Goal: Check status: Check status

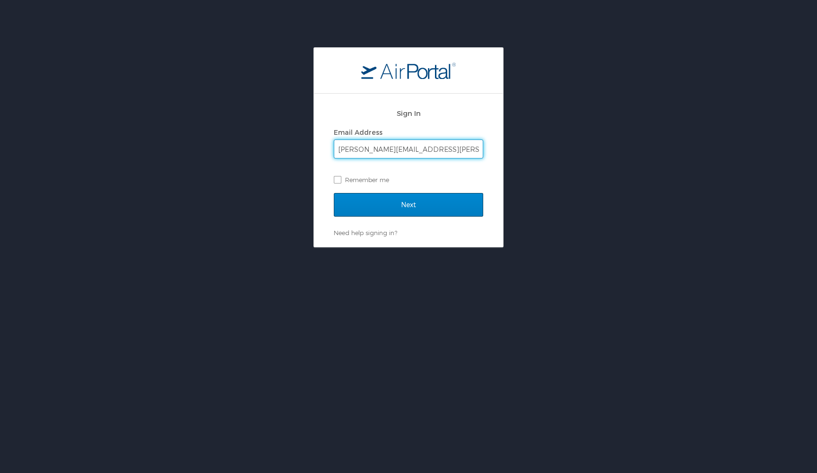
type input "joshua.jones@i3-corps.com"
click at [377, 206] on input "Next" at bounding box center [408, 205] width 149 height 24
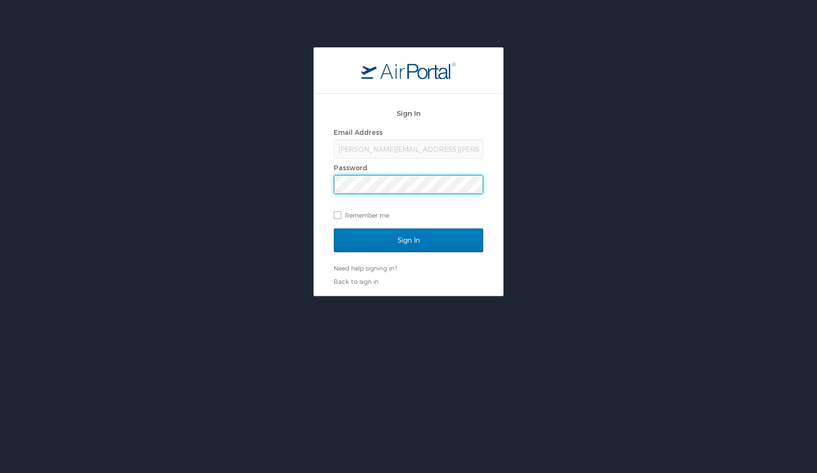
click at [409, 240] on input "Sign In" at bounding box center [408, 240] width 149 height 24
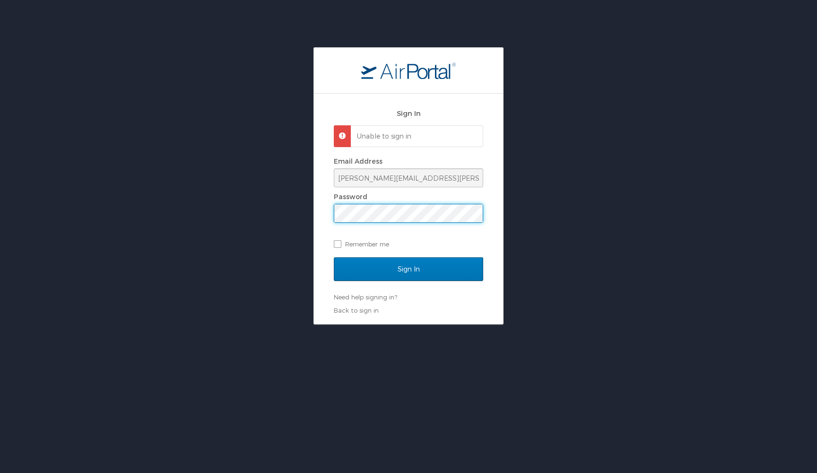
click at [409, 268] on input "Sign In" at bounding box center [408, 269] width 149 height 24
click at [431, 242] on label "Remember me" at bounding box center [408, 244] width 149 height 14
click at [340, 242] on input "Remember me" at bounding box center [337, 243] width 6 height 6
checkbox input "true"
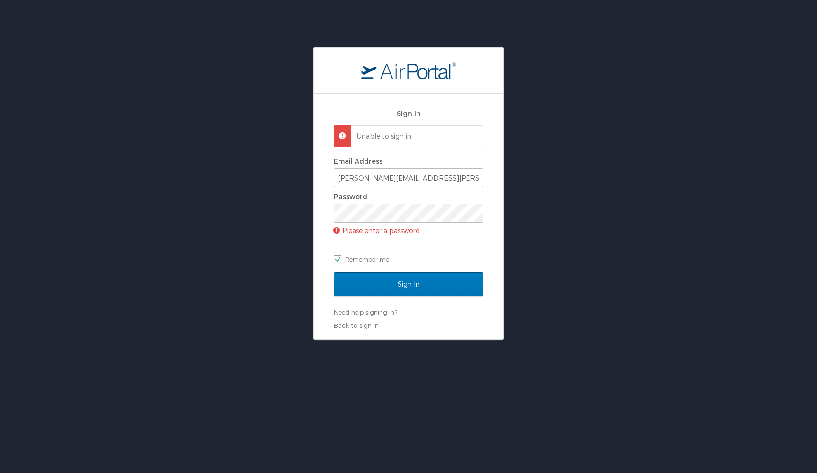
click at [363, 315] on link "Need help signing in?" at bounding box center [365, 312] width 63 height 8
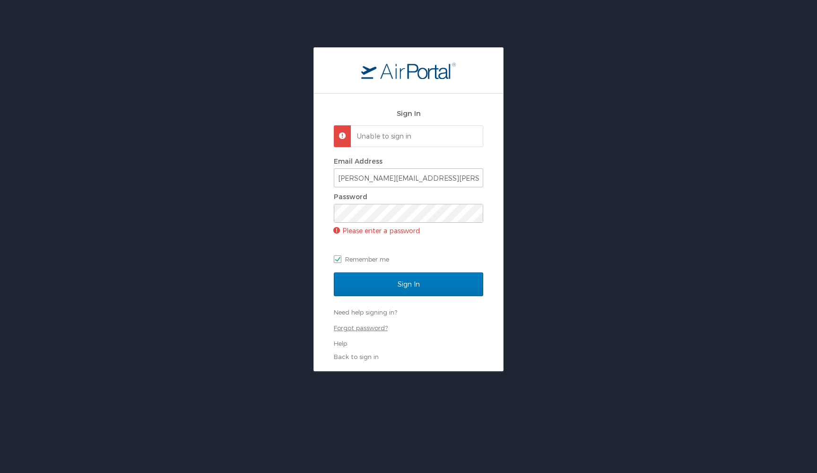
click at [362, 329] on link "Forgot password?" at bounding box center [361, 328] width 54 height 8
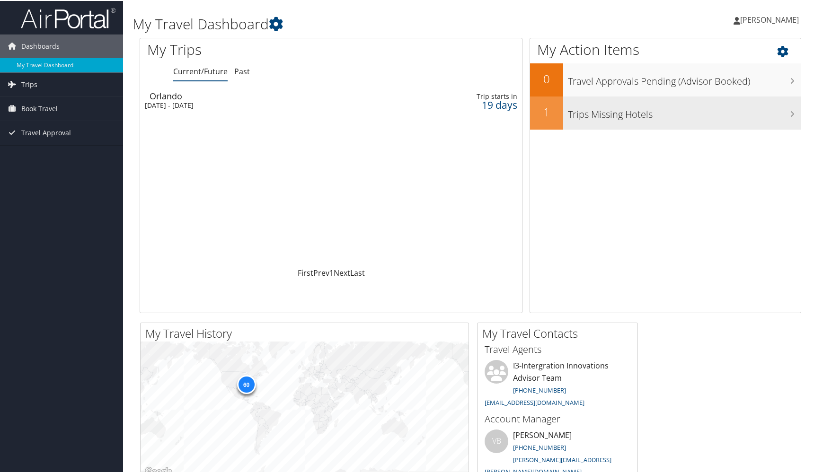
click at [640, 112] on h3 "Trips Missing Hotels" at bounding box center [684, 111] width 233 height 18
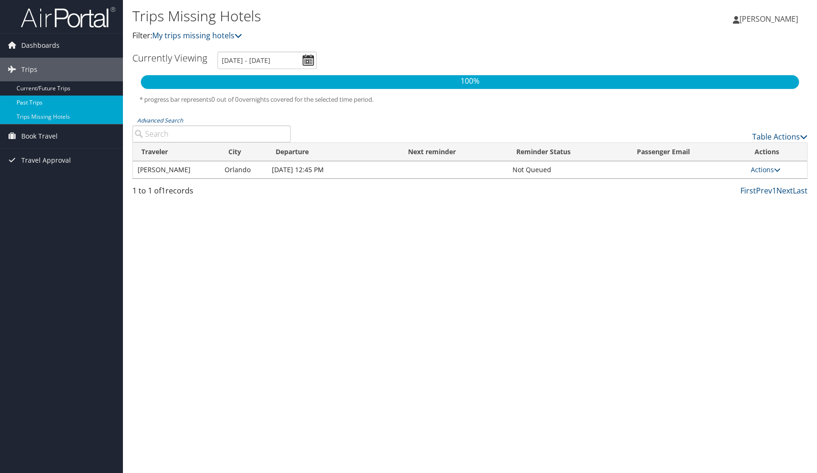
click at [52, 103] on link "Past Trips" at bounding box center [61, 103] width 123 height 14
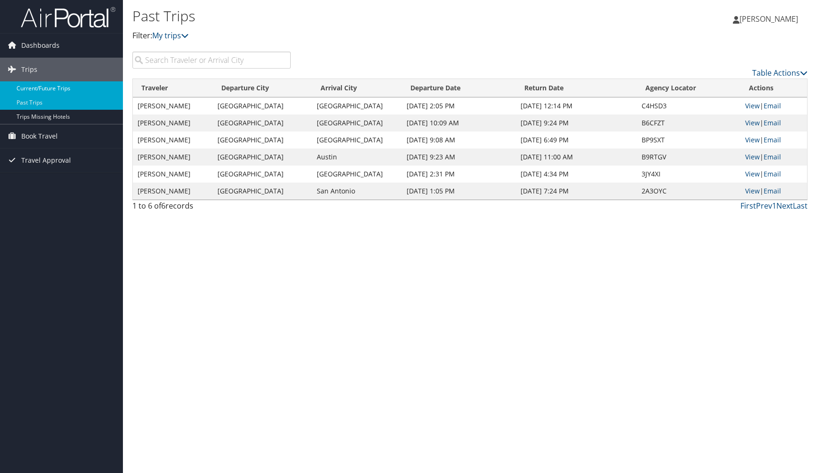
click at [63, 84] on link "Current/Future Trips" at bounding box center [61, 88] width 123 height 14
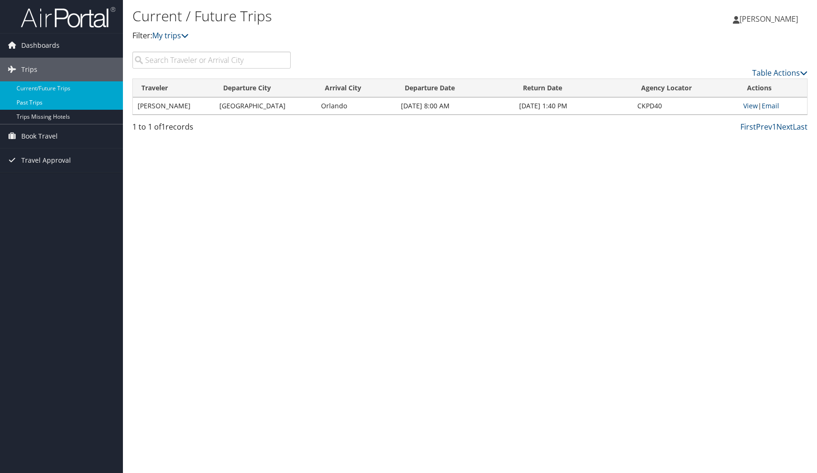
click at [22, 97] on link "Past Trips" at bounding box center [61, 103] width 123 height 14
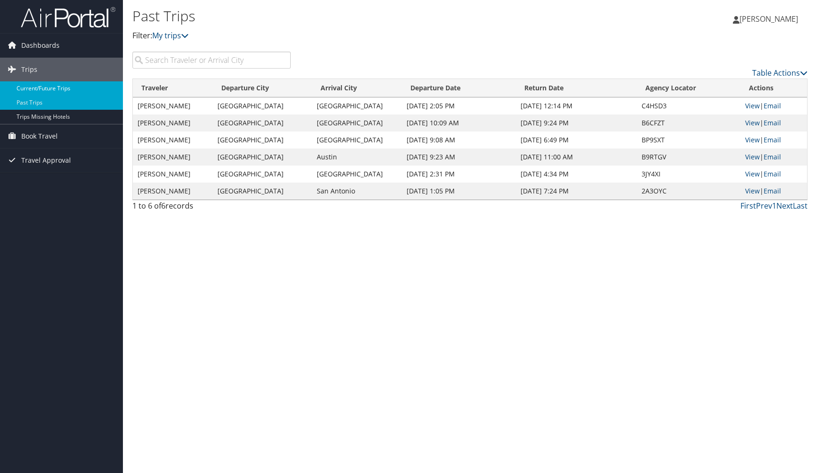
click at [35, 92] on link "Current/Future Trips" at bounding box center [61, 88] width 123 height 14
